Goal: Information Seeking & Learning: Learn about a topic

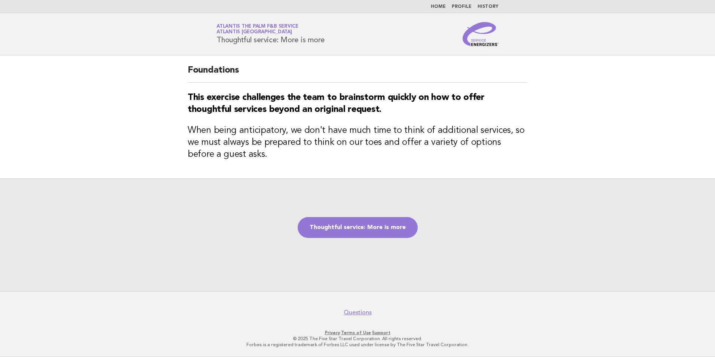
click at [445, 3] on nav "Home Profile History" at bounding box center [357, 6] width 715 height 13
click at [444, 4] on link "Home" at bounding box center [438, 6] width 15 height 4
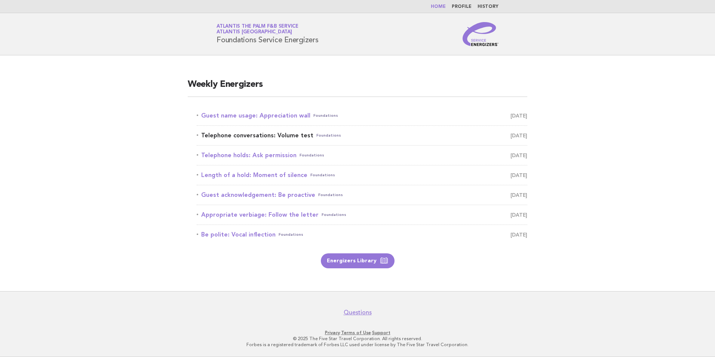
click at [264, 136] on link "Telephone conversations: Volume test Foundations [DATE]" at bounding box center [362, 135] width 331 height 10
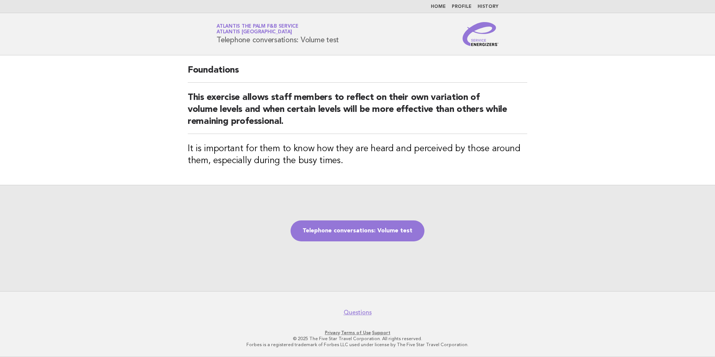
click at [439, 5] on link "Home" at bounding box center [438, 6] width 15 height 4
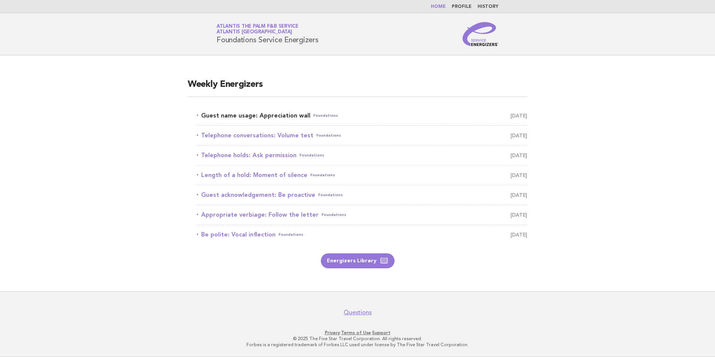
click at [267, 117] on link "Guest name usage: Appreciation wall Foundations [DATE]" at bounding box center [362, 115] width 331 height 10
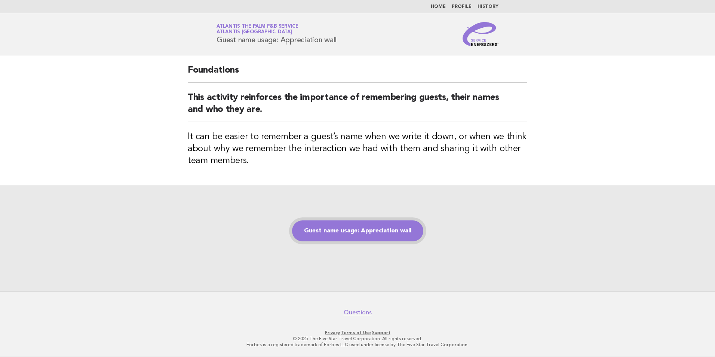
click at [335, 232] on link "Guest name usage: Appreciation wall" at bounding box center [357, 230] width 131 height 21
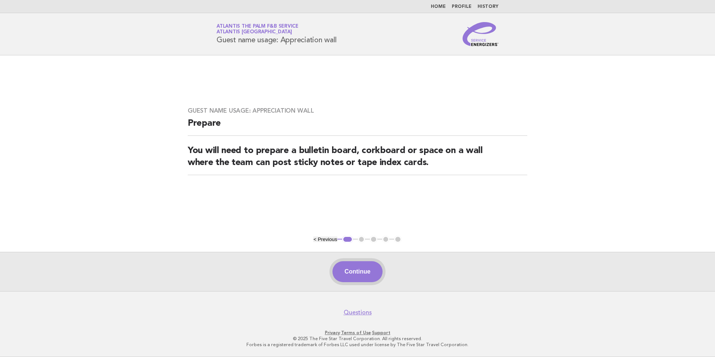
click at [354, 273] on button "Continue" at bounding box center [358, 271] width 50 height 21
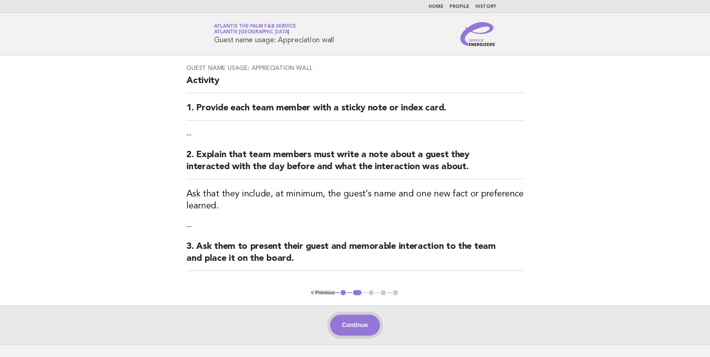
click at [361, 330] on button "Continue" at bounding box center [355, 325] width 50 height 21
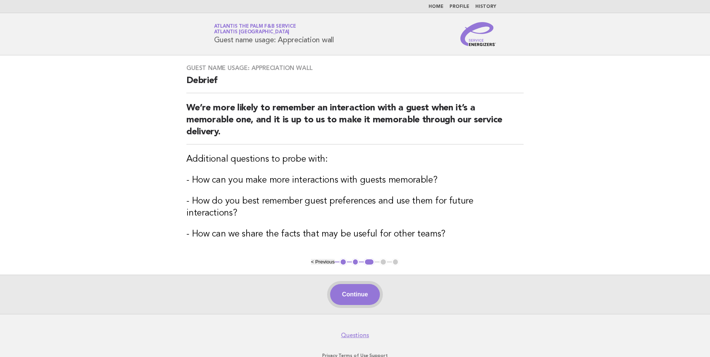
click at [352, 292] on button "Continue" at bounding box center [355, 294] width 50 height 21
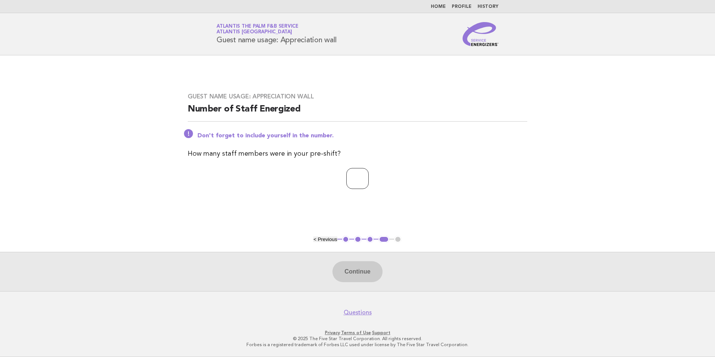
click at [357, 183] on input "number" at bounding box center [357, 178] width 22 height 21
type input "**"
click at [358, 271] on button "Continue" at bounding box center [358, 271] width 50 height 21
